Goal: Task Accomplishment & Management: Use online tool/utility

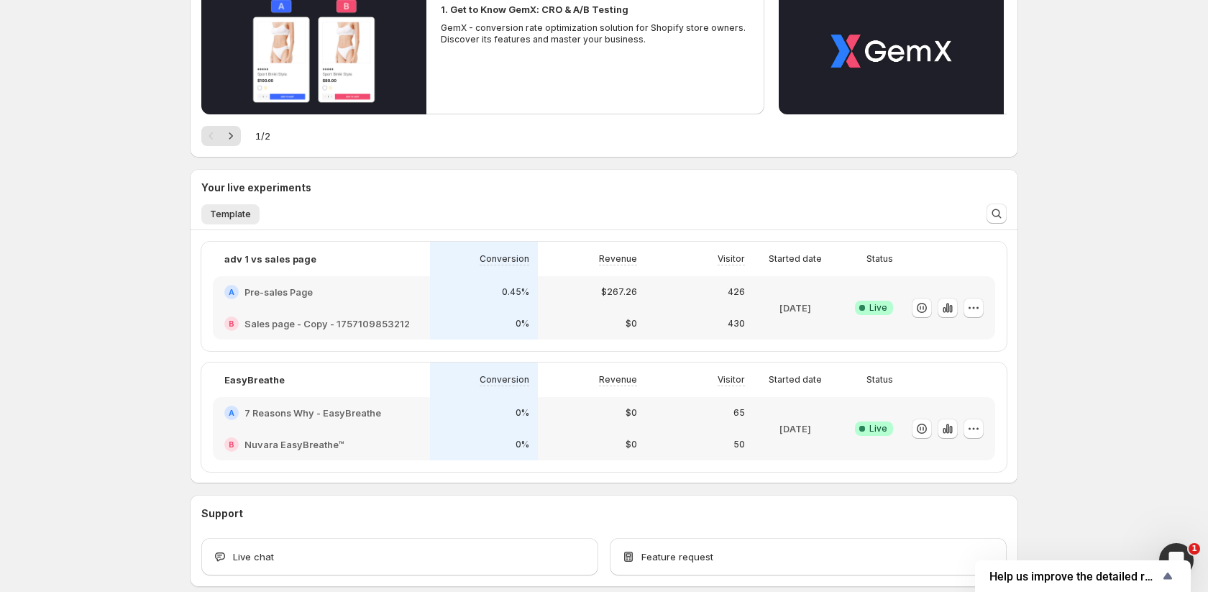
scroll to position [164, 0]
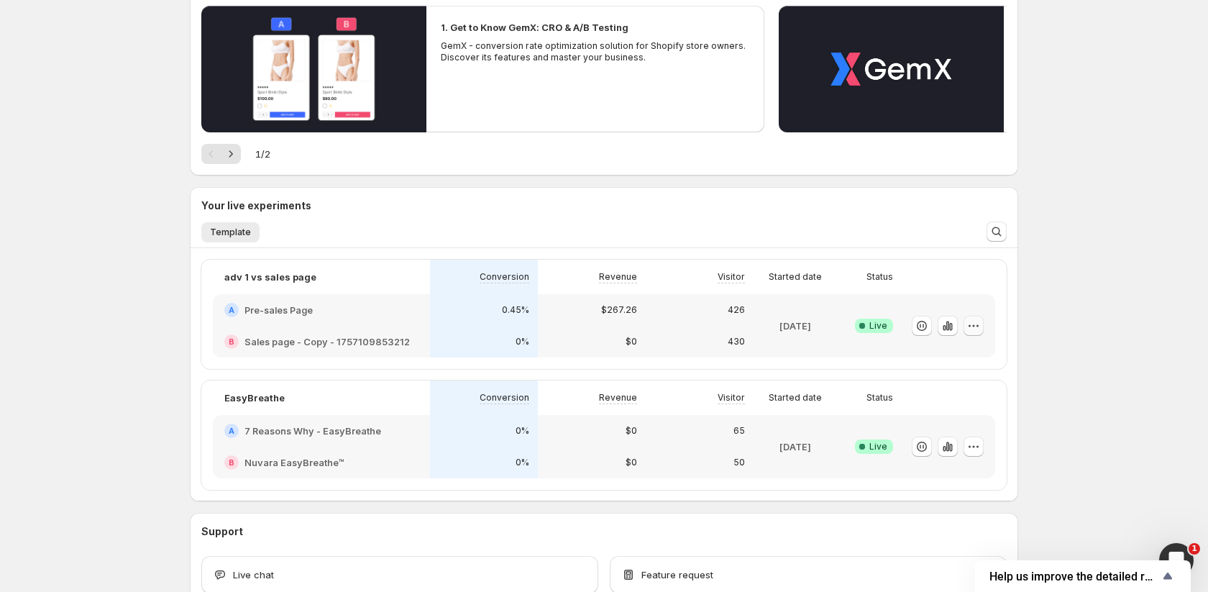
click at [976, 320] on icon "button" at bounding box center [973, 326] width 14 height 14
click at [928, 401] on span "End experiment" at bounding box center [947, 404] width 70 height 12
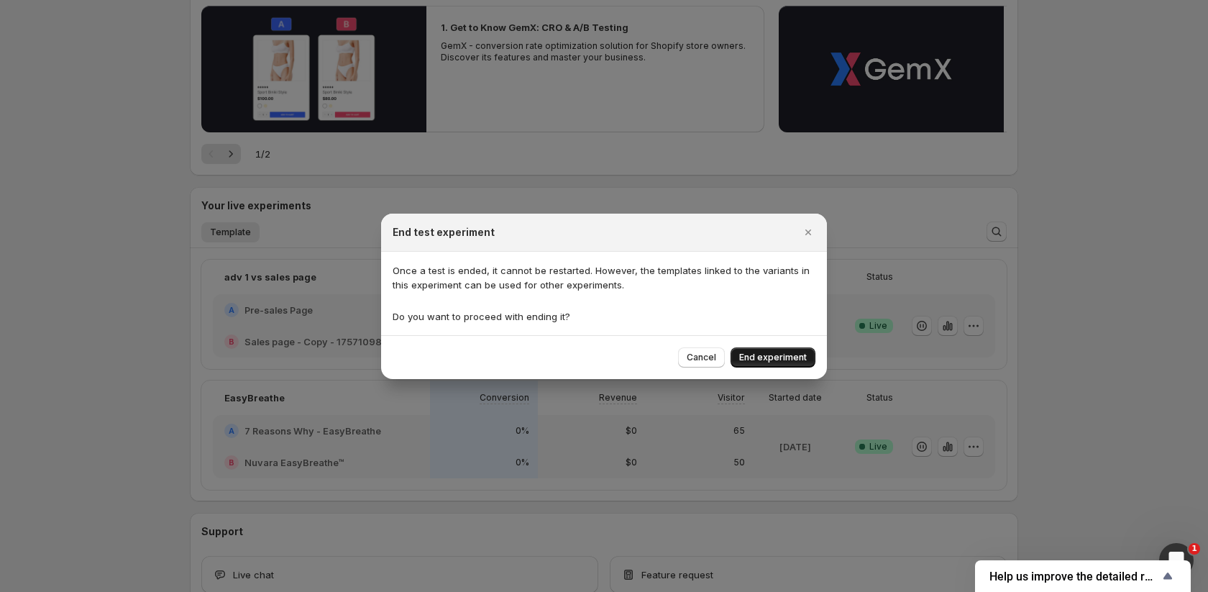
click at [764, 355] on span "End experiment" at bounding box center [773, 358] width 68 height 12
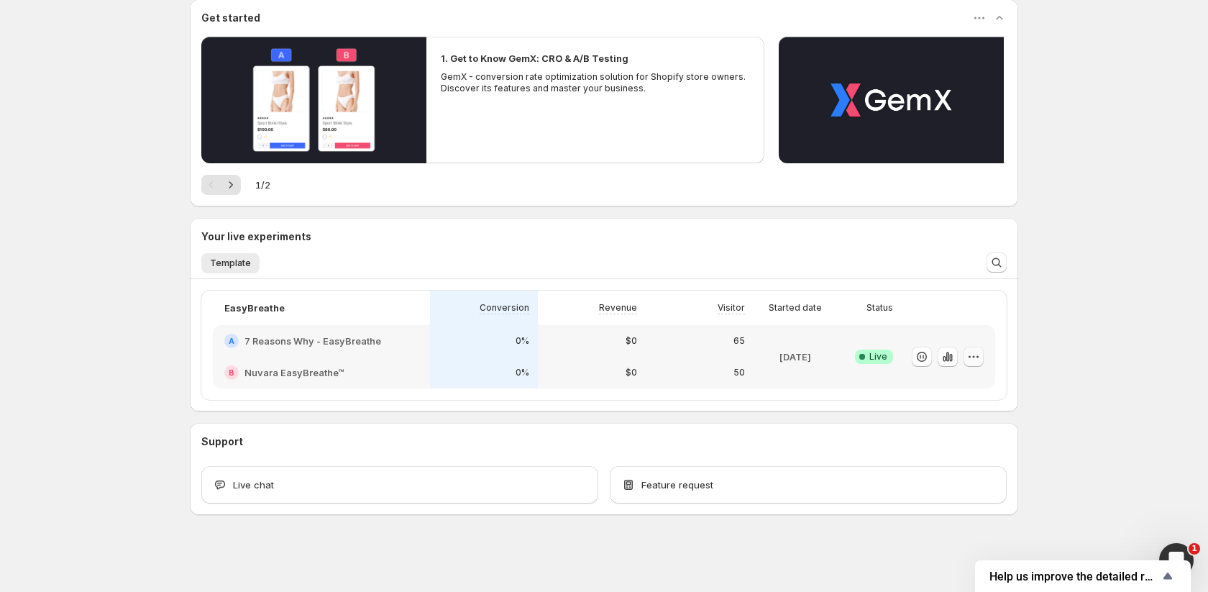
click at [974, 354] on icon "button" at bounding box center [973, 356] width 14 height 14
click at [949, 431] on span "End experiment" at bounding box center [947, 435] width 70 height 12
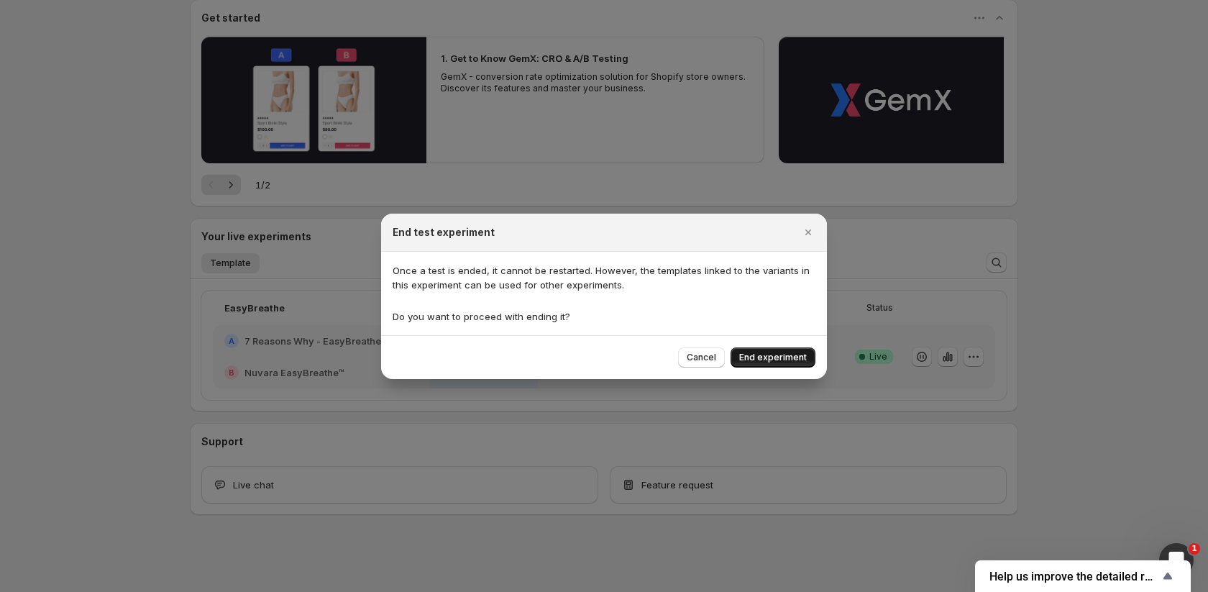
click at [764, 349] on button "End experiment" at bounding box center [773, 357] width 85 height 20
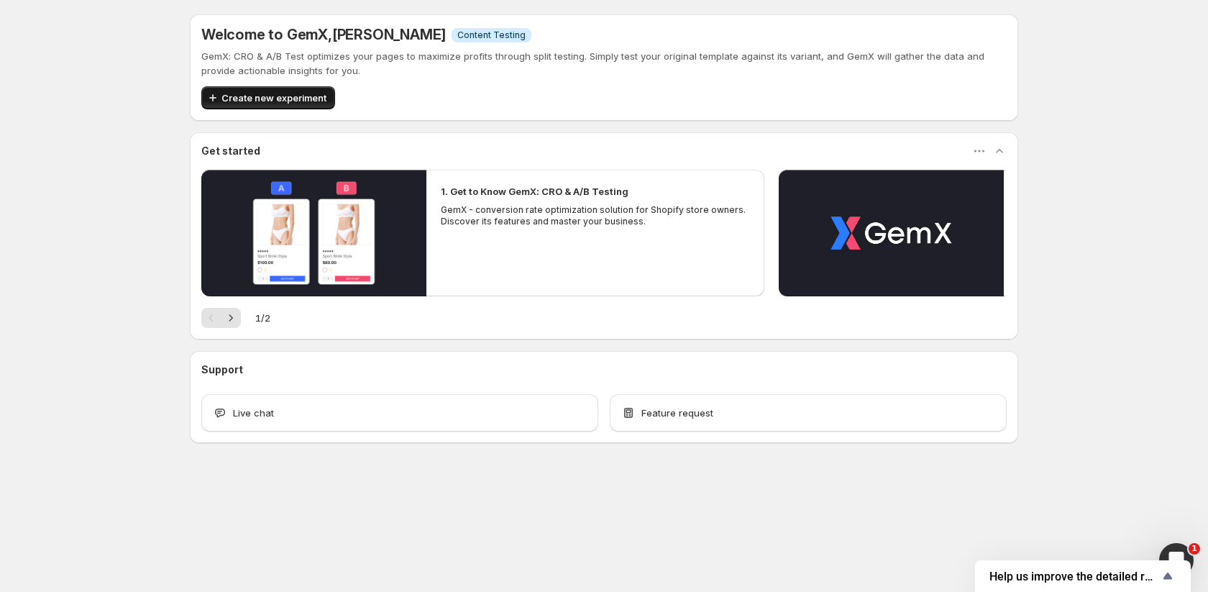
click at [295, 104] on span "Create new experiment" at bounding box center [273, 98] width 105 height 14
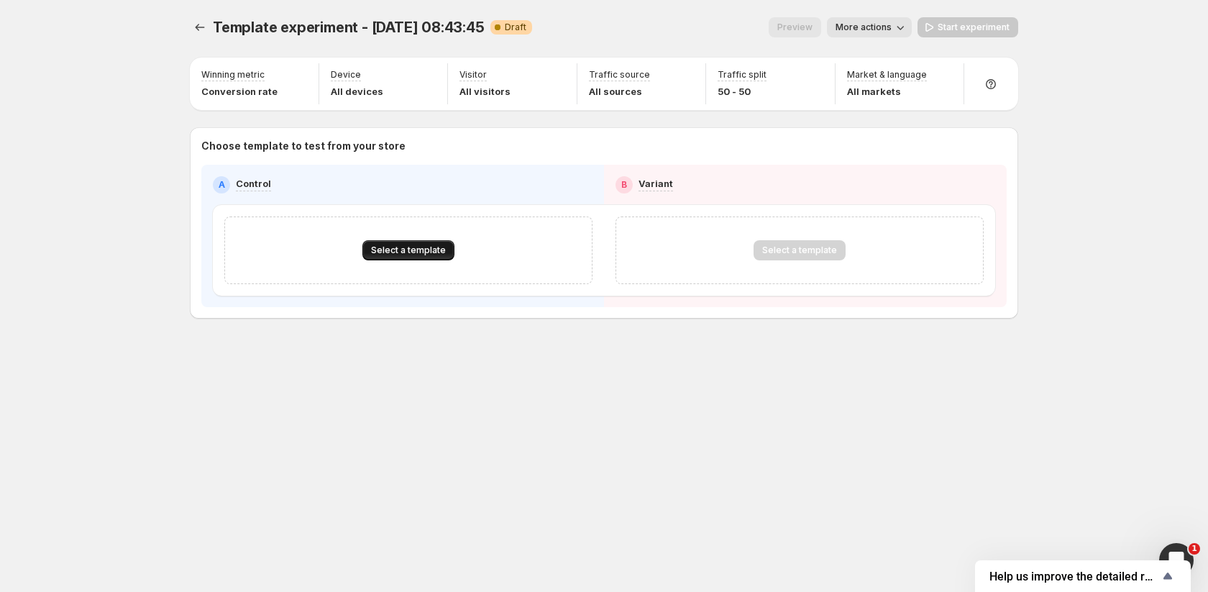
click at [388, 240] on button "Select a template" at bounding box center [408, 250] width 92 height 20
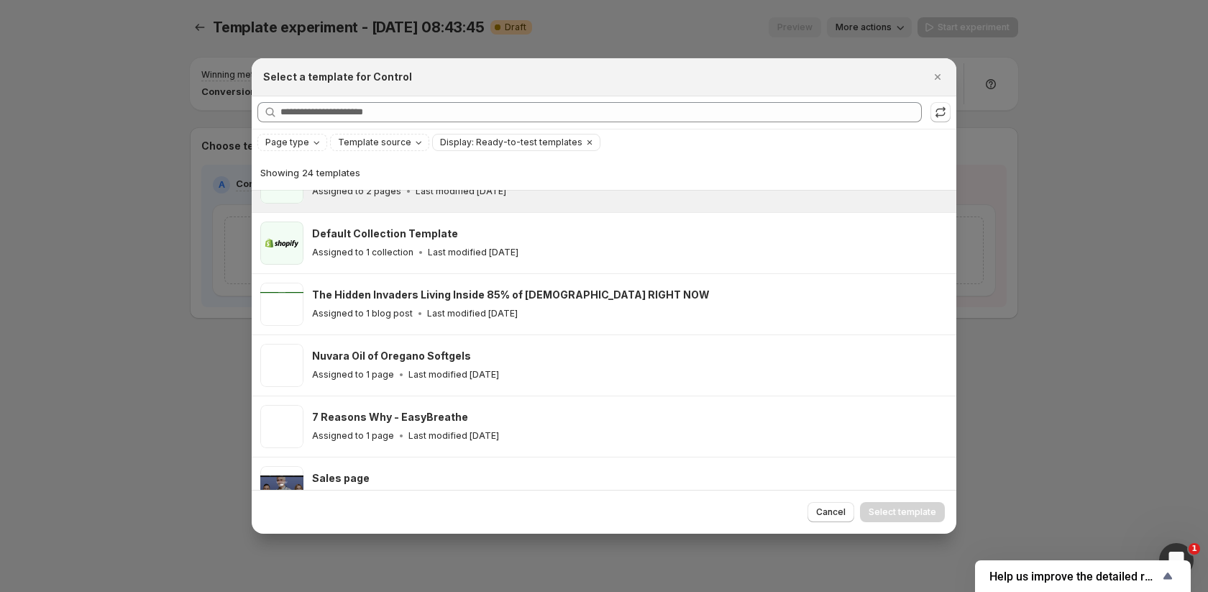
scroll to position [101, 0]
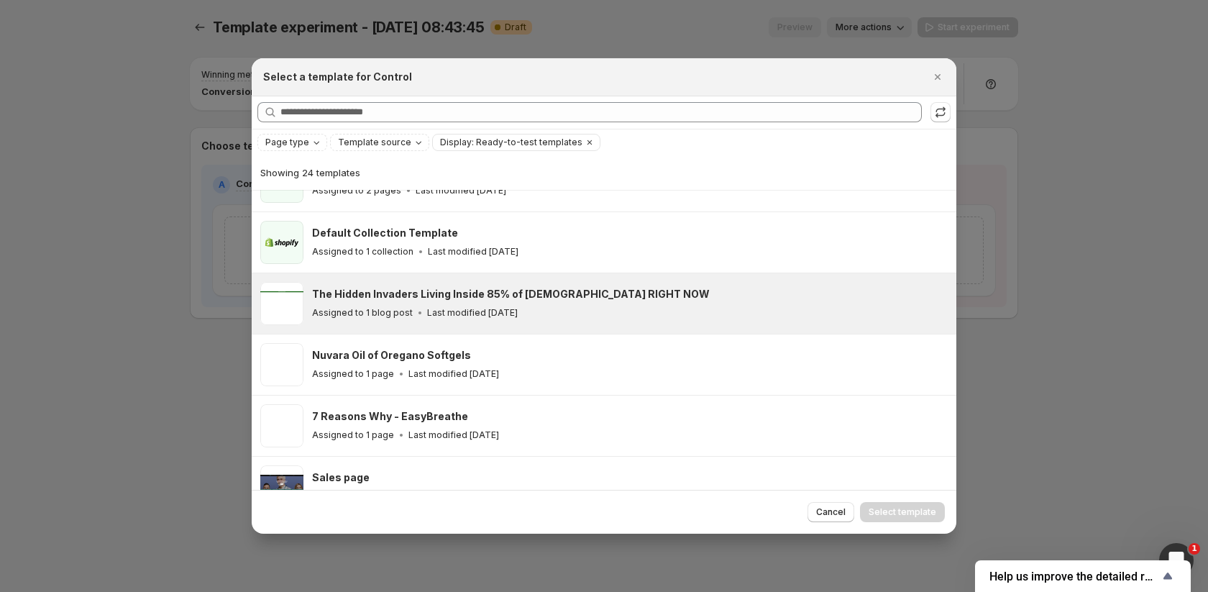
click at [491, 296] on h3 "The Hidden Invaders Living Inside 85% of [DEMOGRAPHIC_DATA] RIGHT NOW" at bounding box center [511, 294] width 398 height 14
click at [887, 510] on span "Select template" at bounding box center [903, 512] width 68 height 12
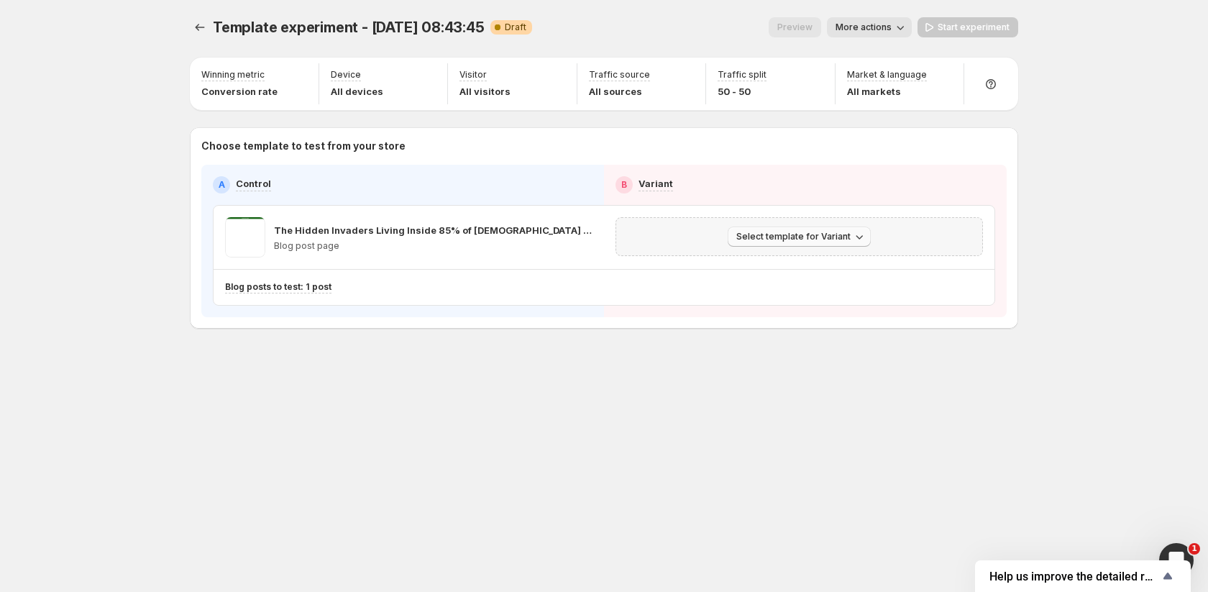
click at [770, 240] on span "Select template for Variant" at bounding box center [793, 237] width 114 height 12
click at [769, 288] on span "Create Variant based on Control" at bounding box center [801, 290] width 147 height 12
